Goal: Go to known website: Access a specific website the user already knows

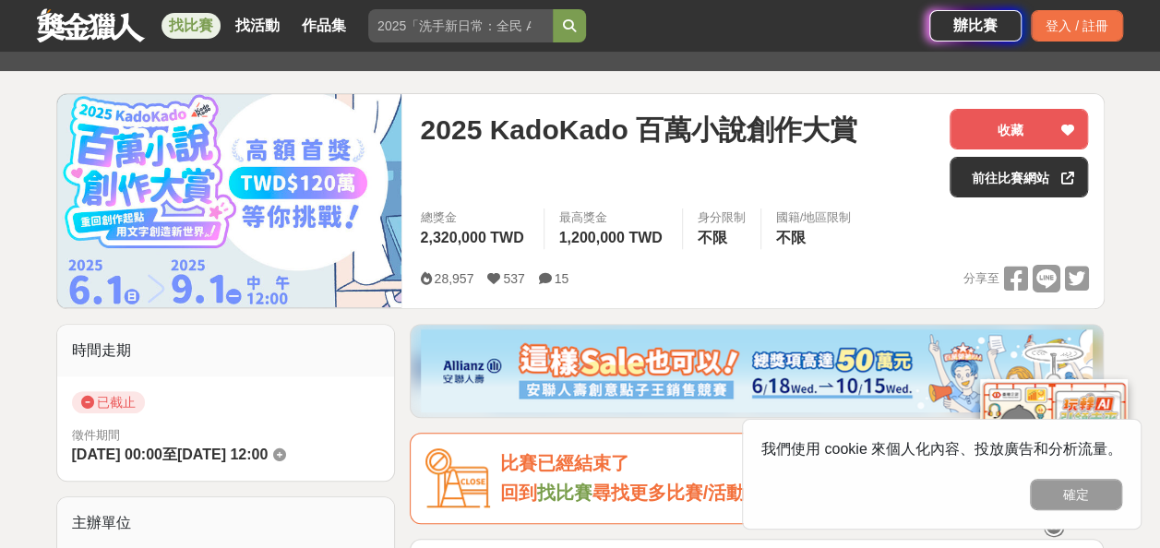
scroll to position [221, 0]
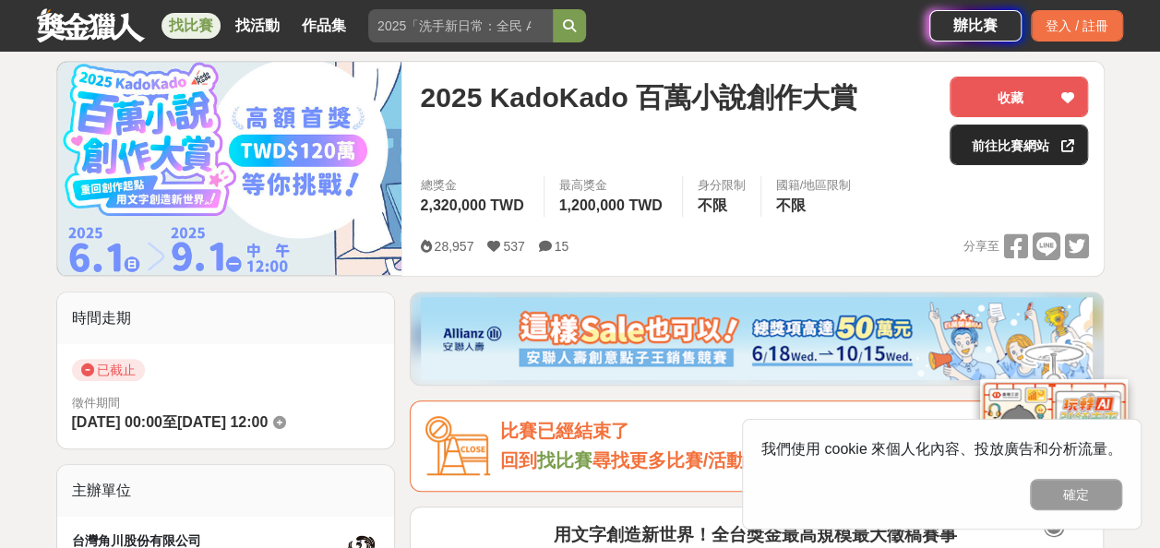
drag, startPoint x: 306, startPoint y: 146, endPoint x: 992, endPoint y: 151, distance: 685.7
click at [992, 151] on link "前往比賽網站" at bounding box center [1019, 145] width 138 height 41
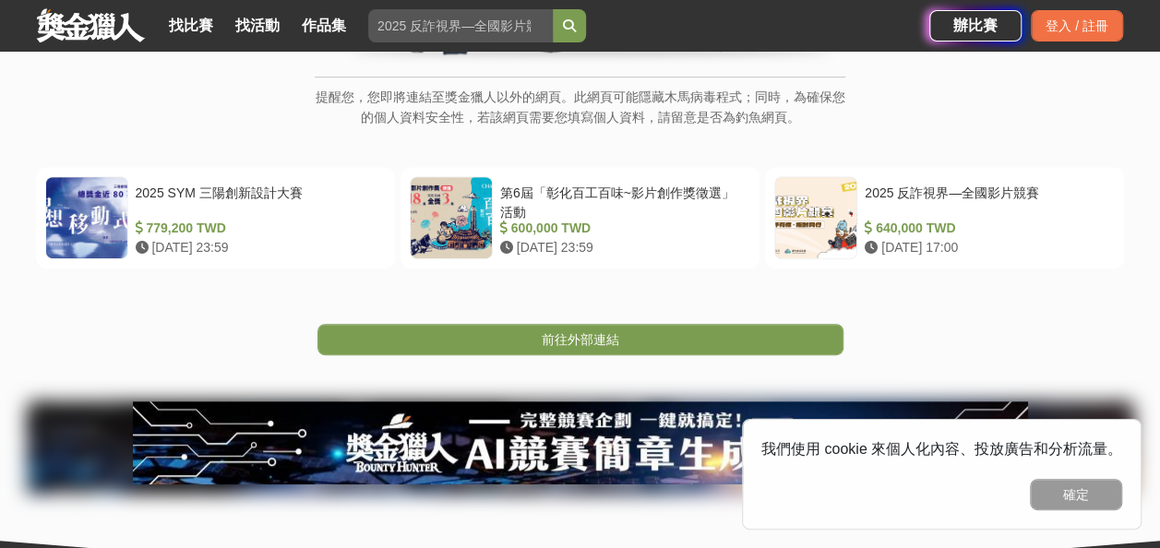
scroll to position [308, 0]
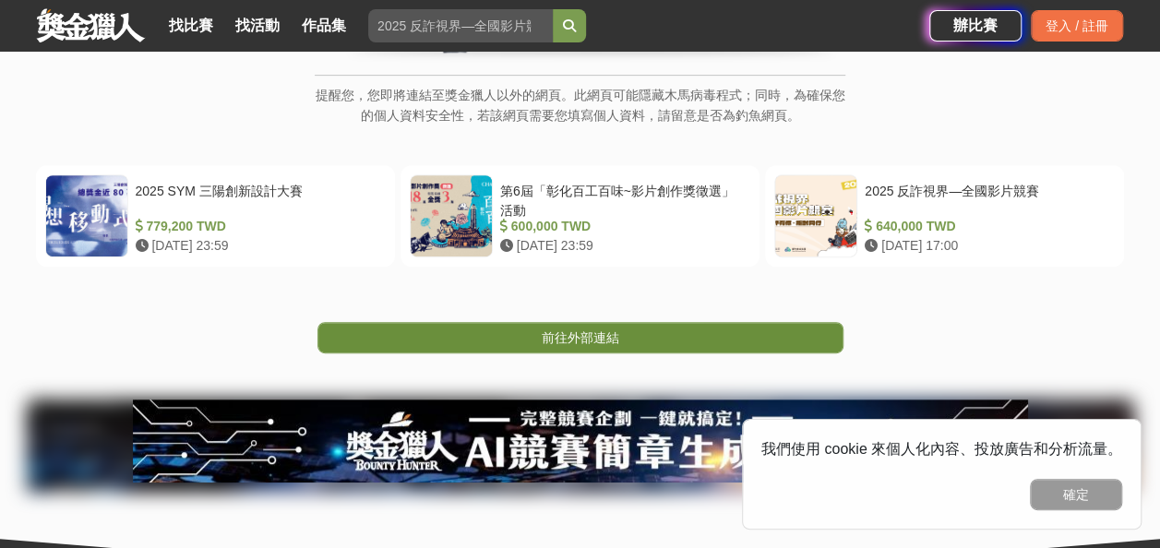
click at [663, 346] on link "前往外部連結" at bounding box center [580, 337] width 526 height 31
